Goal: Complete application form: Complete application form

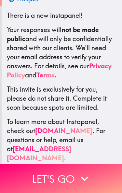
scroll to position [114, 0]
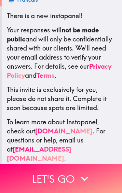
click at [83, 177] on icon "button" at bounding box center [84, 179] width 14 height 14
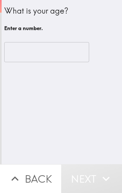
click at [69, 40] on div "​" at bounding box center [61, 52] width 115 height 36
click at [35, 42] on input "number" at bounding box center [46, 52] width 85 height 20
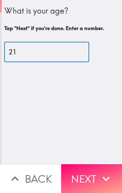
type input "21"
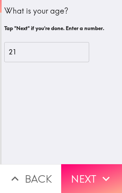
click at [94, 177] on button "Next" at bounding box center [91, 178] width 61 height 29
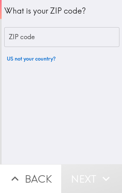
click at [58, 38] on input "ZIP code" at bounding box center [61, 37] width 115 height 20
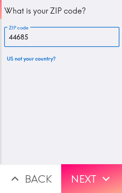
type input "44685"
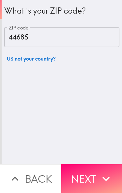
click at [98, 177] on button "Next" at bounding box center [91, 178] width 61 height 29
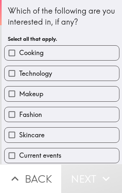
click at [13, 52] on input "Cooking" at bounding box center [12, 53] width 15 height 15
checkbox input "true"
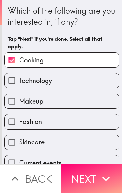
click at [13, 81] on input "Technology" at bounding box center [12, 80] width 15 height 15
checkbox input "true"
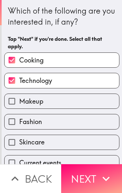
click at [14, 103] on input "Makeup" at bounding box center [12, 101] width 15 height 15
checkbox input "true"
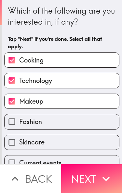
click at [15, 122] on input "Fashion" at bounding box center [12, 121] width 15 height 15
checkbox input "true"
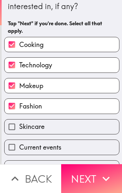
scroll to position [16, 0]
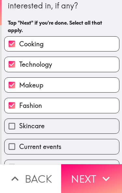
click at [13, 124] on input "Skincare" at bounding box center [12, 126] width 15 height 15
checkbox input "true"
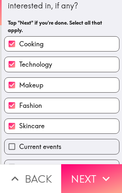
click at [12, 64] on input "Technology" at bounding box center [12, 64] width 15 height 15
checkbox input "false"
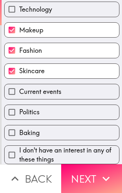
scroll to position [74, 0]
click at [12, 128] on input "Baking" at bounding box center [12, 132] width 15 height 15
checkbox input "true"
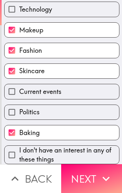
click at [99, 178] on icon "button" at bounding box center [106, 179] width 14 height 14
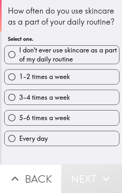
click at [13, 120] on input "5-6 times a week" at bounding box center [12, 118] width 15 height 15
radio input "true"
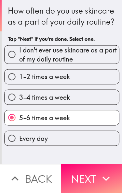
click at [11, 141] on input "Every day" at bounding box center [12, 138] width 15 height 15
radio input "true"
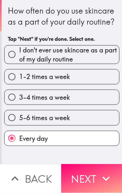
click at [97, 174] on button "Next" at bounding box center [91, 178] width 61 height 29
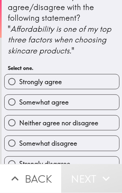
scroll to position [15, 0]
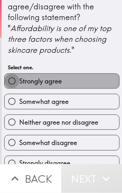
click at [14, 83] on input "Strongly agree" at bounding box center [12, 81] width 15 height 15
radio input "true"
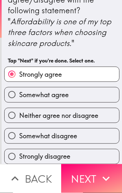
click at [99, 176] on icon "button" at bounding box center [106, 179] width 14 height 14
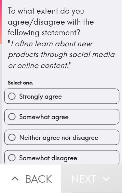
click at [18, 116] on input "Somewhat agree" at bounding box center [12, 117] width 15 height 15
radio input "true"
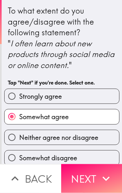
click at [100, 176] on icon "button" at bounding box center [106, 179] width 14 height 14
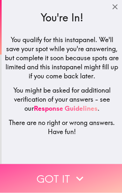
click at [98, 174] on button "Got it" at bounding box center [61, 178] width 122 height 29
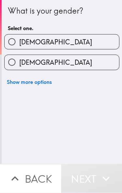
click at [18, 62] on input "[DEMOGRAPHIC_DATA]" at bounding box center [12, 62] width 15 height 15
radio input "true"
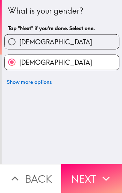
click at [99, 177] on icon "button" at bounding box center [106, 179] width 14 height 14
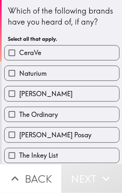
click at [17, 54] on input "CeraVe" at bounding box center [12, 53] width 15 height 15
checkbox input "true"
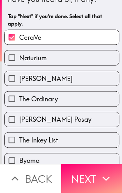
click at [12, 99] on input "The Ordinary" at bounding box center [12, 99] width 15 height 15
checkbox input "true"
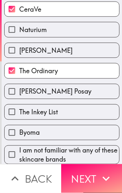
scroll to position [53, 0]
click at [97, 178] on button "Next" at bounding box center [91, 178] width 61 height 29
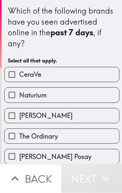
click at [10, 75] on input "CeraVe" at bounding box center [12, 74] width 15 height 15
checkbox input "true"
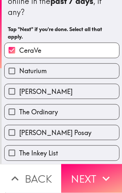
scroll to position [32, 0]
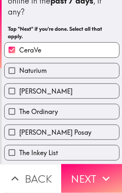
click at [9, 113] on input "The Ordinary" at bounding box center [12, 111] width 15 height 15
checkbox input "true"
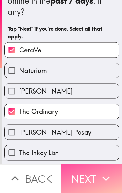
click at [98, 176] on button "Next" at bounding box center [91, 178] width 61 height 29
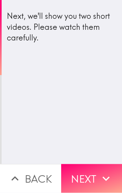
click at [84, 182] on button "Next" at bounding box center [91, 178] width 61 height 29
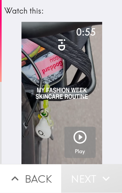
click at [80, 135] on icon "button" at bounding box center [79, 137] width 13 height 13
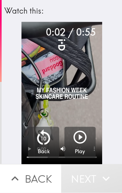
click at [45, 137] on p "10" at bounding box center [43, 138] width 6 height 7
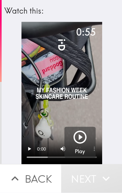
click at [80, 137] on icon "button" at bounding box center [79, 137] width 13 height 13
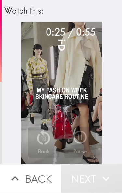
click at [61, 95] on video "button" at bounding box center [61, 93] width 80 height 143
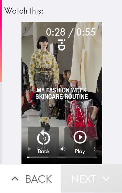
click at [30, 180] on button "Back" at bounding box center [30, 178] width 61 height 29
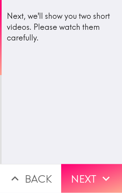
click at [85, 181] on button "Next" at bounding box center [91, 178] width 61 height 29
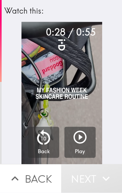
click at [77, 140] on icon "button" at bounding box center [80, 138] width 16 height 16
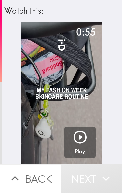
click at [84, 178] on button "Next" at bounding box center [91, 178] width 61 height 29
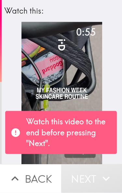
click at [79, 142] on p "Watch this video to the end before pressing "Next"." at bounding box center [68, 132] width 85 height 33
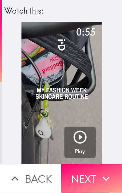
click at [103, 181] on icon "button" at bounding box center [106, 179] width 14 height 14
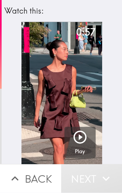
click at [79, 134] on icon "button" at bounding box center [80, 138] width 16 height 16
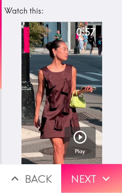
click at [101, 177] on icon "button" at bounding box center [106, 179] width 14 height 14
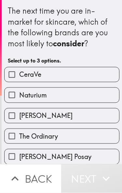
click at [99, 75] on label "CeraVe" at bounding box center [62, 74] width 114 height 15
click at [19, 75] on input "CeraVe" at bounding box center [12, 74] width 15 height 15
checkbox input "true"
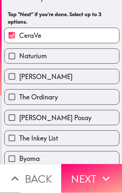
scroll to position [46, 0]
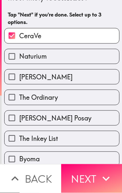
click at [89, 100] on label "The Ordinary" at bounding box center [62, 97] width 114 height 15
click at [19, 100] on input "The Ordinary" at bounding box center [12, 97] width 15 height 15
checkbox input "true"
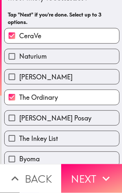
click at [97, 54] on label "Naturium" at bounding box center [62, 56] width 114 height 15
click at [19, 54] on input "Naturium" at bounding box center [12, 56] width 15 height 15
checkbox input "true"
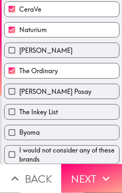
scroll to position [74, 0]
click at [106, 177] on icon "button" at bounding box center [106, 179] width 14 height 14
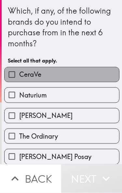
click at [99, 77] on label "CeraVe" at bounding box center [62, 74] width 114 height 15
click at [19, 77] on input "CeraVe" at bounding box center [12, 74] width 15 height 15
checkbox input "true"
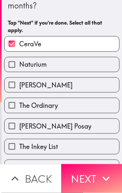
scroll to position [39, 0]
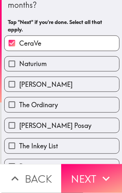
click at [86, 107] on label "The Ordinary" at bounding box center [62, 105] width 114 height 15
click at [19, 107] on input "The Ordinary" at bounding box center [12, 105] width 15 height 15
checkbox input "true"
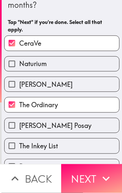
click at [101, 178] on icon "button" at bounding box center [106, 179] width 14 height 14
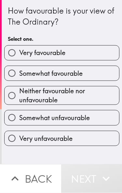
click at [103, 54] on label "Very favourable" at bounding box center [62, 53] width 114 height 15
click at [19, 54] on input "Very favourable" at bounding box center [12, 53] width 15 height 15
radio input "true"
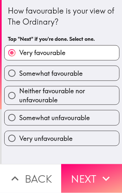
click at [99, 179] on icon "button" at bounding box center [106, 179] width 14 height 14
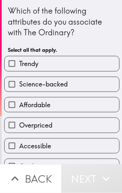
click at [107, 67] on label "Trendy" at bounding box center [62, 63] width 114 height 15
click at [19, 67] on input "Trendy" at bounding box center [12, 63] width 15 height 15
checkbox input "true"
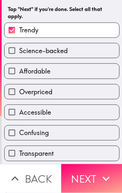
click at [102, 72] on label "Affordable" at bounding box center [62, 71] width 114 height 15
click at [19, 72] on input "Affordable" at bounding box center [12, 71] width 15 height 15
checkbox input "true"
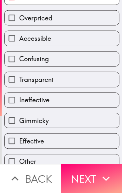
scroll to position [120, 0]
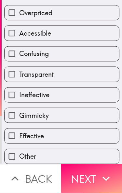
click at [97, 37] on label "Accessible" at bounding box center [62, 33] width 114 height 15
click at [19, 37] on input "Accessible" at bounding box center [12, 33] width 15 height 15
checkbox input "true"
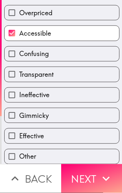
scroll to position [123, 0]
click at [92, 141] on label "Effective" at bounding box center [62, 136] width 114 height 15
click at [19, 141] on input "Effective" at bounding box center [12, 136] width 15 height 15
checkbox input "true"
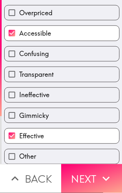
click at [102, 177] on icon "button" at bounding box center [106, 179] width 14 height 14
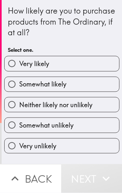
click at [103, 69] on label "Very likely" at bounding box center [62, 63] width 114 height 15
click at [19, 69] on input "Very likely" at bounding box center [12, 63] width 15 height 15
radio input "true"
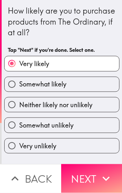
click at [106, 176] on icon "button" at bounding box center [106, 179] width 14 height 14
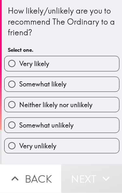
click at [100, 66] on label "Very likely" at bounding box center [62, 63] width 114 height 15
click at [19, 66] on input "Very likely" at bounding box center [12, 63] width 15 height 15
radio input "true"
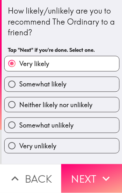
click at [100, 178] on icon "button" at bounding box center [106, 179] width 14 height 14
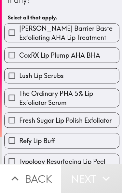
scroll to position [34, 0]
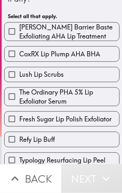
click at [100, 94] on span "The Ordinary PHA 5% Lip Exfoliator Serum" at bounding box center [68, 97] width 99 height 18
click at [19, 94] on input "The Ordinary PHA 5% Lip Exfoliator Serum" at bounding box center [12, 96] width 15 height 15
checkbox input "true"
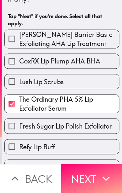
click at [104, 128] on span "Fresh Sugar Lip Polish Exfoliator" at bounding box center [65, 126] width 92 height 9
click at [19, 128] on input "Fresh Sugar Lip Polish Exfoliator" at bounding box center [12, 126] width 15 height 15
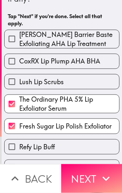
click at [101, 129] on span "Fresh Sugar Lip Polish Exfoliator" at bounding box center [65, 126] width 92 height 9
click at [19, 129] on input "Fresh Sugar Lip Polish Exfoliator" at bounding box center [12, 126] width 15 height 15
checkbox input "false"
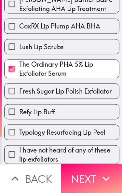
scroll to position [70, 0]
click at [100, 178] on icon "button" at bounding box center [106, 179] width 14 height 14
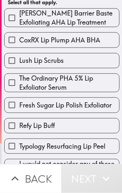
scroll to position [71, 0]
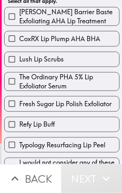
click at [26, 16] on span "[PERSON_NAME] Barrier Baste Exfoliating AHA Lip Treatment" at bounding box center [68, 16] width 99 height 18
click at [19, 16] on input "[PERSON_NAME] Barrier Baste Exfoliating AHA Lip Treatment" at bounding box center [12, 16] width 15 height 15
checkbox input "true"
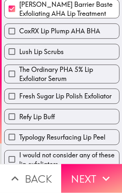
scroll to position [92, 0]
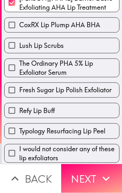
click at [26, 45] on span "Lush Lip Scrubs" at bounding box center [41, 45] width 44 height 9
click at [19, 45] on input "Lush Lip Scrubs" at bounding box center [12, 45] width 15 height 15
checkbox input "true"
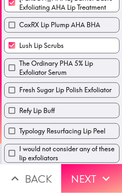
click at [30, 67] on span "The Ordinary PHA 5% Lip Exfoliator Serum" at bounding box center [68, 68] width 99 height 18
click at [19, 67] on input "The Ordinary PHA 5% Lip Exfoliator Serum" at bounding box center [12, 68] width 15 height 15
checkbox input "true"
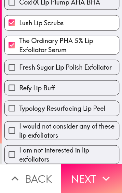
click at [33, 65] on span "Fresh Sugar Lip Polish Exfoliator" at bounding box center [65, 67] width 92 height 9
click at [19, 65] on input "Fresh Sugar Lip Polish Exfoliator" at bounding box center [12, 67] width 15 height 15
checkbox input "true"
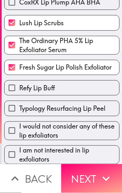
click at [101, 182] on icon "button" at bounding box center [106, 179] width 14 height 14
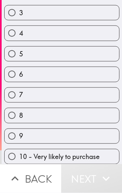
scroll to position [95, 0]
click at [93, 157] on span "10 - Very likely to purchase" at bounding box center [59, 156] width 80 height 9
click at [19, 157] on input "10 - Very likely to purchase" at bounding box center [12, 156] width 15 height 15
radio input "true"
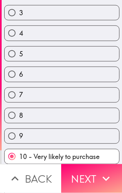
click at [100, 179] on icon "button" at bounding box center [106, 179] width 14 height 14
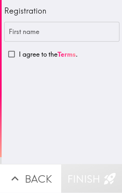
click at [15, 33] on div "First name First name" at bounding box center [61, 32] width 115 height 20
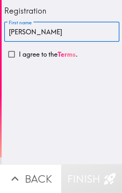
type input "[PERSON_NAME]"
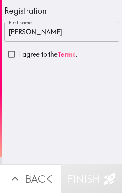
click at [9, 53] on input "I agree to the Terms ." at bounding box center [11, 54] width 15 height 15
checkbox input "true"
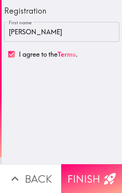
click at [99, 178] on button "Finish" at bounding box center [91, 178] width 61 height 29
